Goal: Task Accomplishment & Management: Use online tool/utility

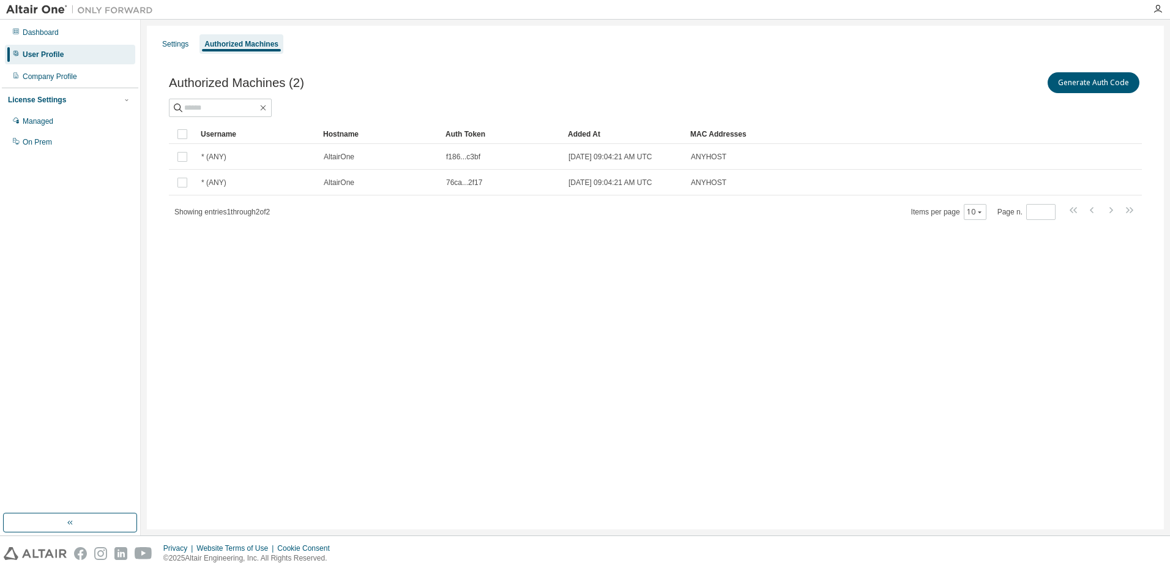
click at [926, 76] on div "Generate Auth Code" at bounding box center [899, 83] width 487 height 26
click at [29, 77] on div "Company Profile" at bounding box center [50, 77] width 54 height 10
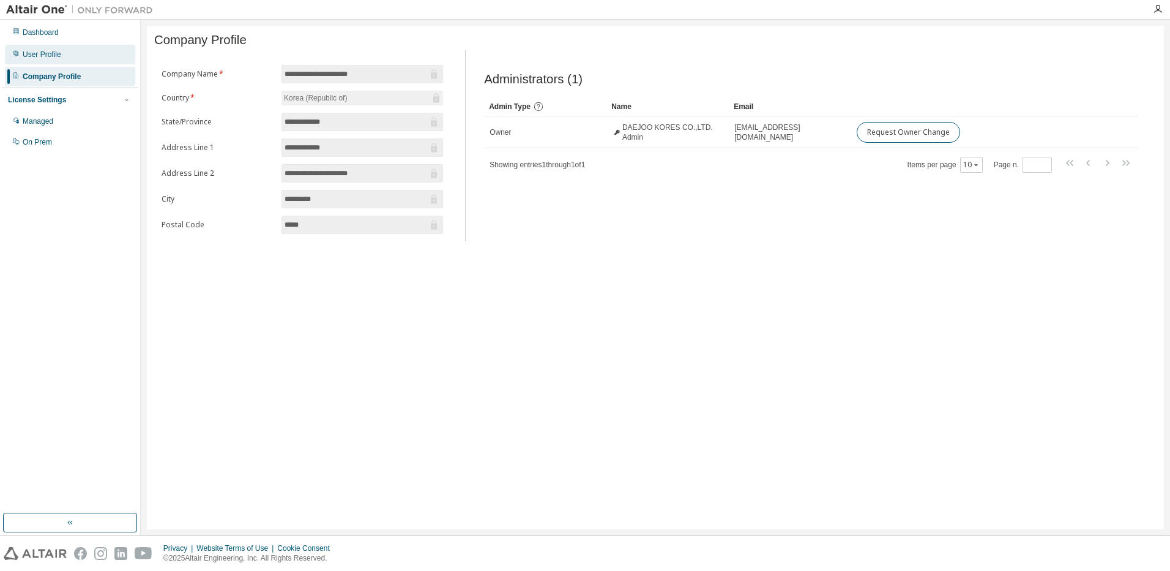
click at [49, 53] on div "User Profile" at bounding box center [42, 55] width 39 height 10
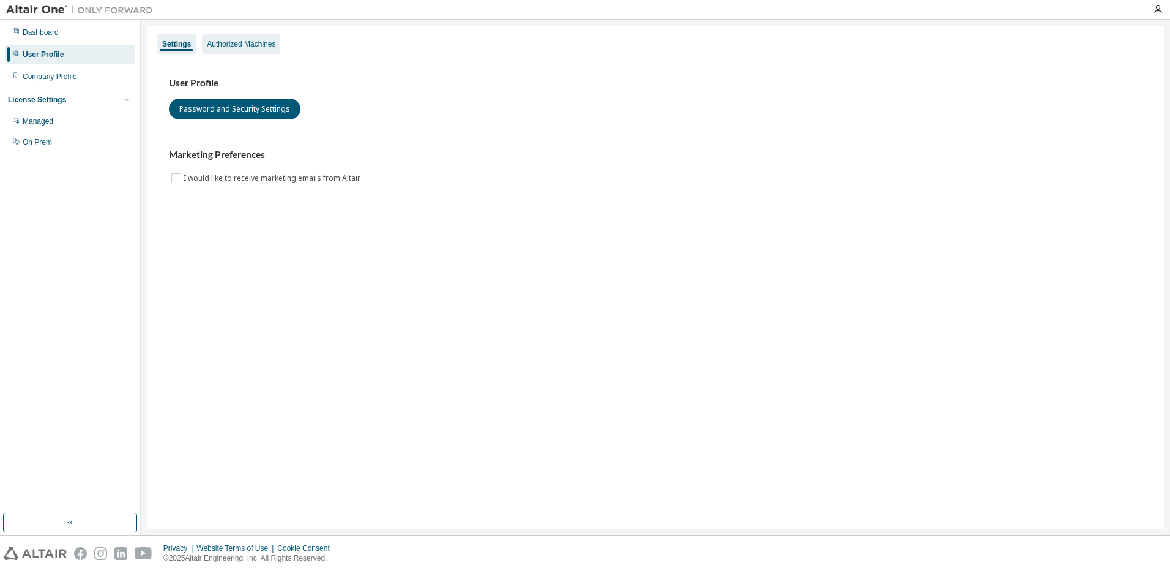
click at [261, 48] on div "Authorized Machines" at bounding box center [241, 44] width 69 height 10
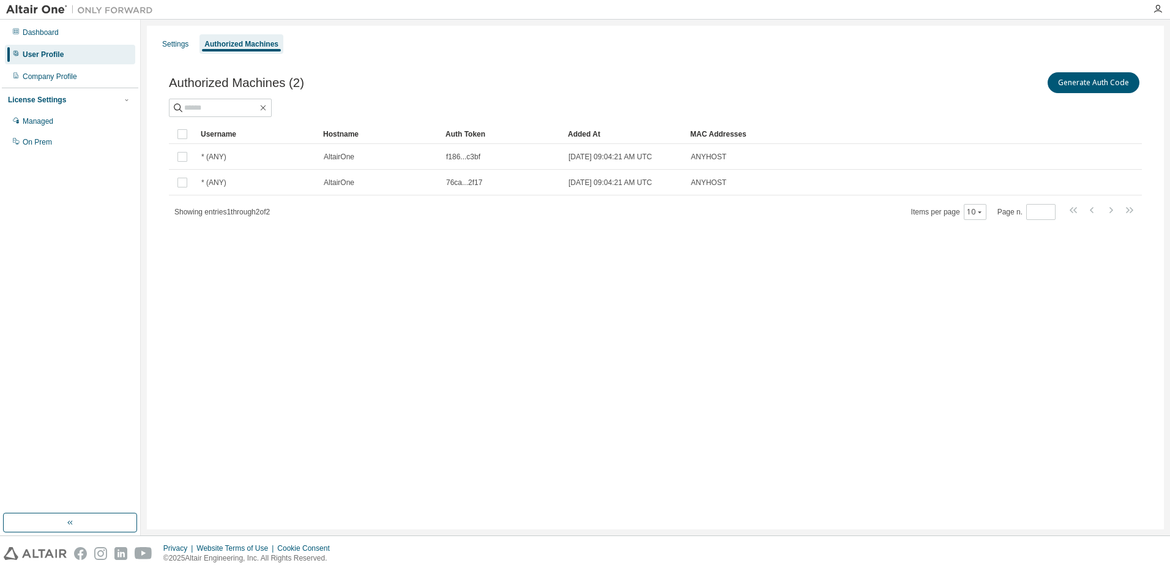
click at [520, 448] on div "Settings Authorized Machines Authorized Machines (2) Generate Auth Code Clear L…" at bounding box center [655, 277] width 1017 height 503
click at [1053, 285] on div "Settings Authorized Machines Authorized Machines (2) Generate Auth Code Clear L…" at bounding box center [655, 277] width 1017 height 503
click at [959, 350] on div "Settings Authorized Machines Authorized Machines (2) Generate Auth Code Clear L…" at bounding box center [655, 277] width 1017 height 503
click at [993, 369] on div "Settings Authorized Machines Authorized Machines (2) Generate Auth Code Clear L…" at bounding box center [655, 277] width 1017 height 503
click at [1101, 84] on button "Generate Auth Code" at bounding box center [1094, 82] width 92 height 21
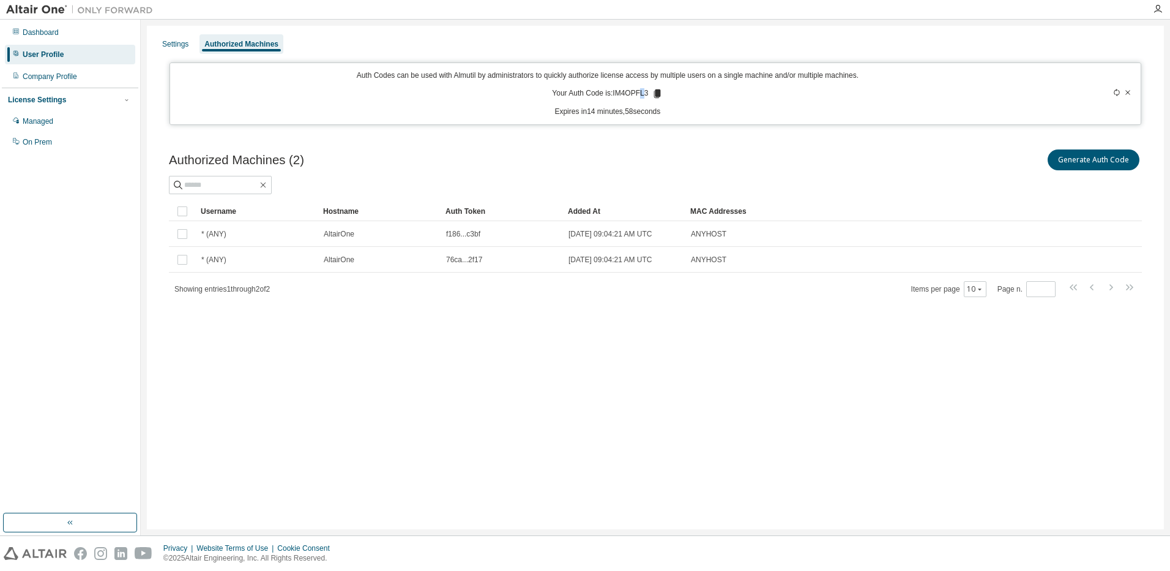
click at [639, 95] on p "Your Auth Code is: IM4OPFL3" at bounding box center [607, 93] width 111 height 11
drag, startPoint x: 639, startPoint y: 95, endPoint x: 626, endPoint y: 104, distance: 15.4
click at [626, 104] on div "Auth Codes can be used with Almutil by administrators to quickly authorize lice…" at bounding box center [608, 93] width 861 height 47
drag, startPoint x: 646, startPoint y: 94, endPoint x: 620, endPoint y: 95, distance: 25.7
click at [620, 95] on p "Your Auth Code is: IM4OPFL3" at bounding box center [607, 93] width 111 height 11
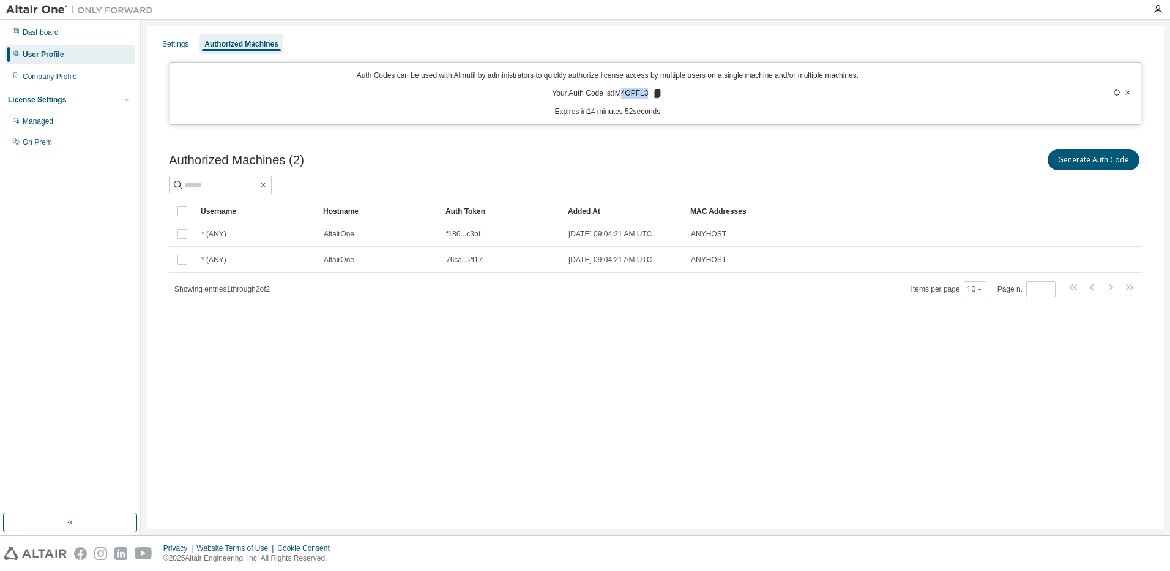
click at [645, 95] on p "Your Auth Code is: IM4OPFL3" at bounding box center [607, 93] width 111 height 11
drag, startPoint x: 646, startPoint y: 92, endPoint x: 614, endPoint y: 99, distance: 33.0
click at [614, 99] on p "Your Auth Code is: IM4OPFL3" at bounding box center [607, 93] width 111 height 11
copy p "IM4OPFL3"
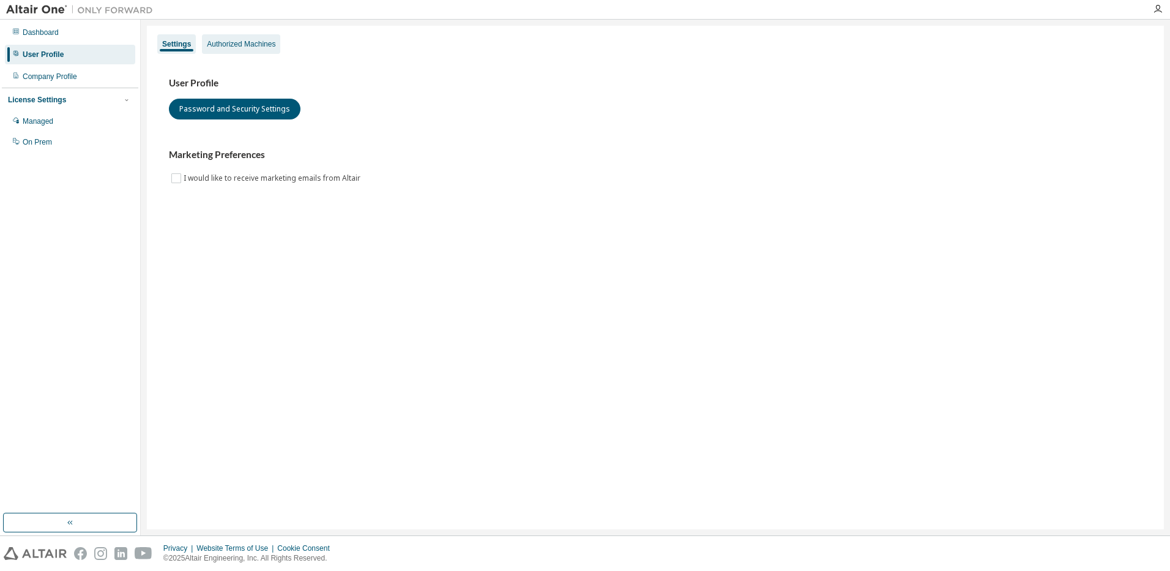
click at [244, 42] on div "Authorized Machines" at bounding box center [241, 44] width 69 height 10
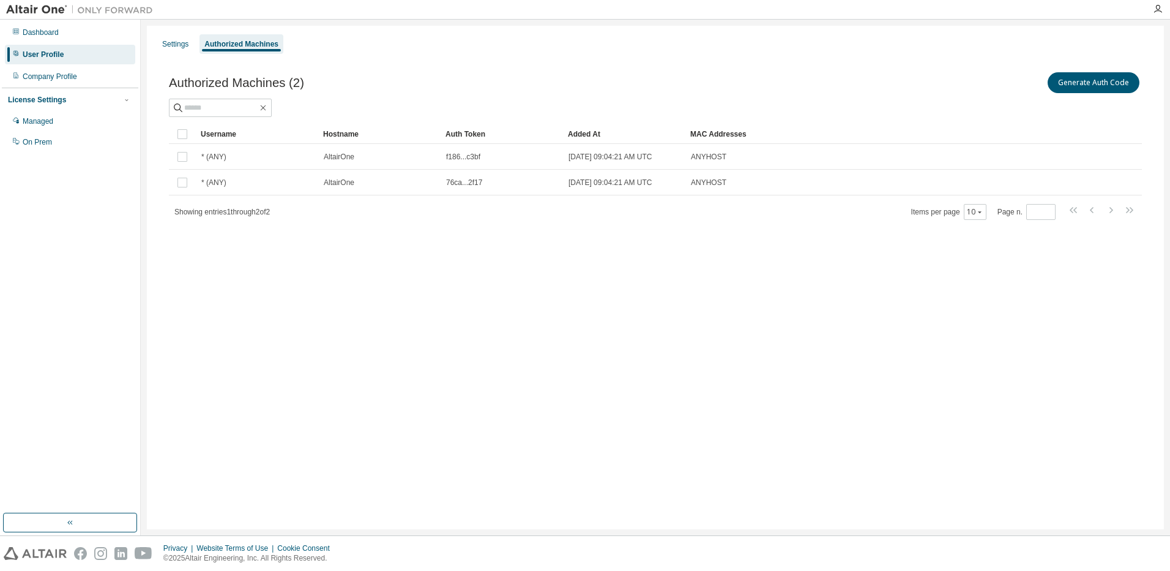
click at [683, 296] on div "Settings Authorized Machines Authorized Machines (2) Generate Auth Code Clear L…" at bounding box center [655, 277] width 1017 height 503
